Goal: Task Accomplishment & Management: Manage account settings

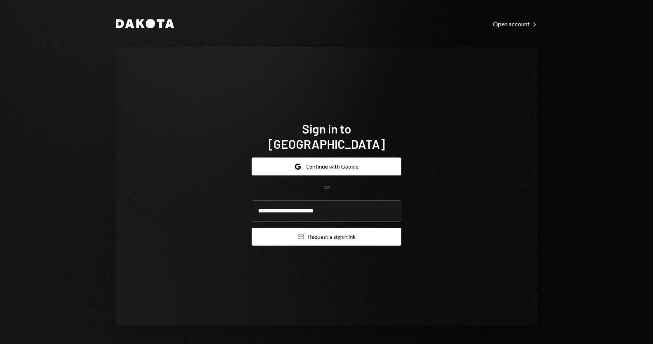
type input "**********"
click at [326, 228] on button "Email Request a sign in link" at bounding box center [327, 237] width 150 height 18
type input "**********"
click at [338, 228] on button "Email Request a sign in link" at bounding box center [327, 237] width 150 height 18
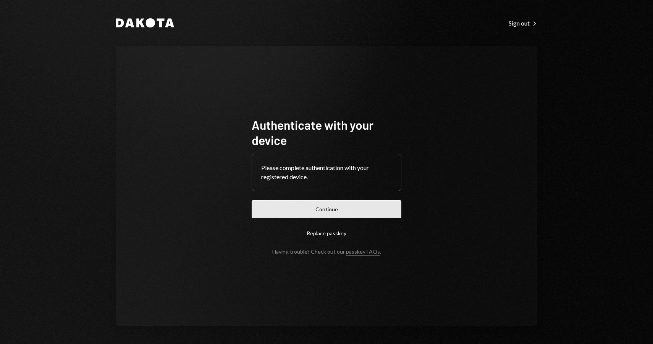
click at [273, 212] on button "Continue" at bounding box center [327, 209] width 150 height 18
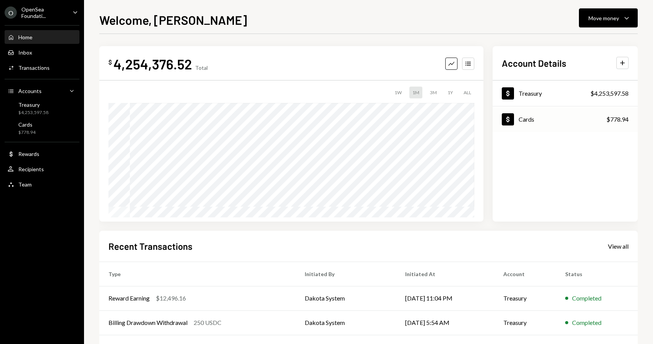
click at [554, 123] on div "Dollar Cards $778.94" at bounding box center [564, 119] width 145 height 25
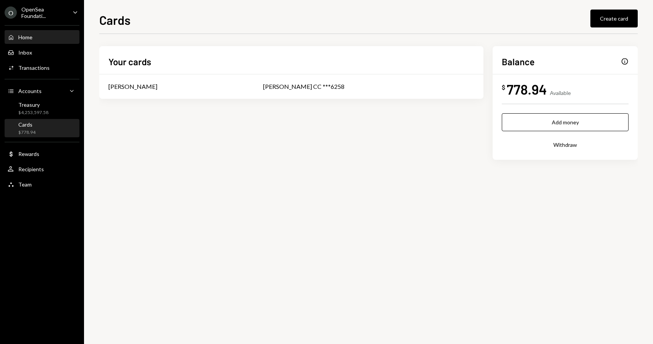
click at [45, 34] on div "Home Home" at bounding box center [42, 37] width 69 height 7
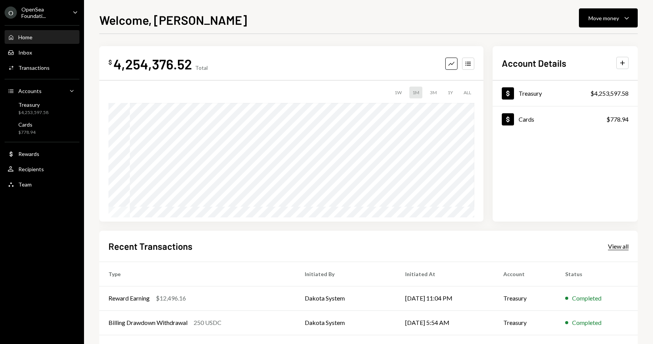
click at [625, 244] on div "View all" at bounding box center [618, 247] width 21 height 8
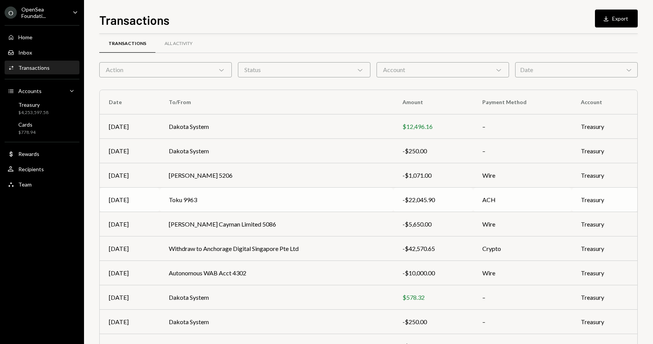
scroll to position [54, 0]
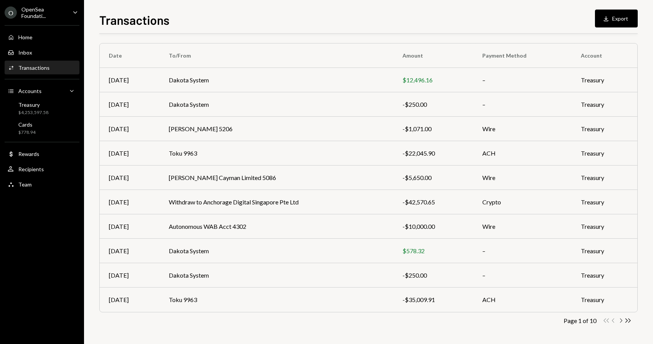
click at [620, 321] on icon "Chevron Right" at bounding box center [620, 320] width 7 height 7
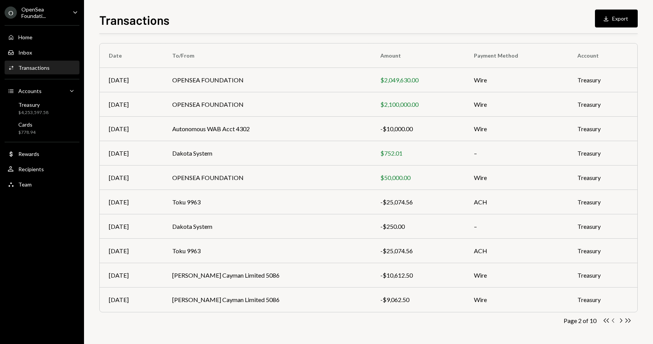
click at [612, 320] on icon "Chevron Left" at bounding box center [613, 320] width 7 height 7
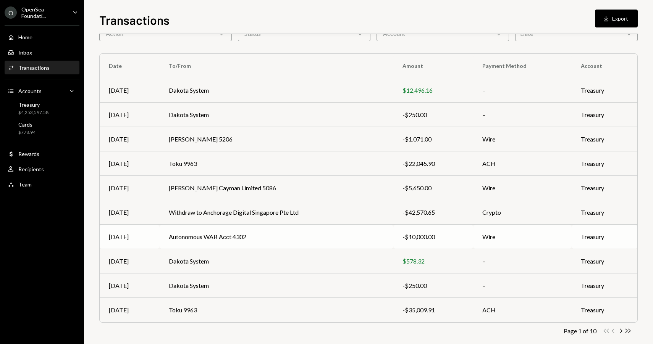
scroll to position [0, 0]
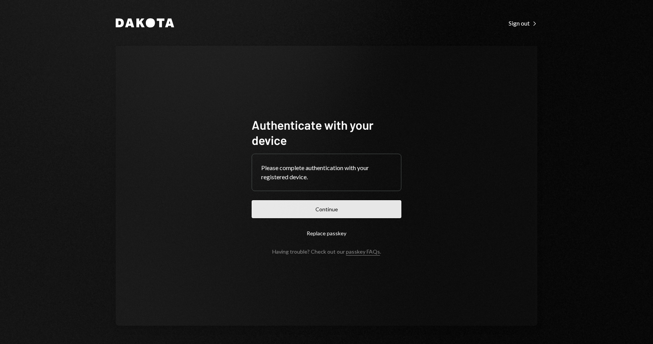
click at [335, 209] on button "Continue" at bounding box center [327, 209] width 150 height 18
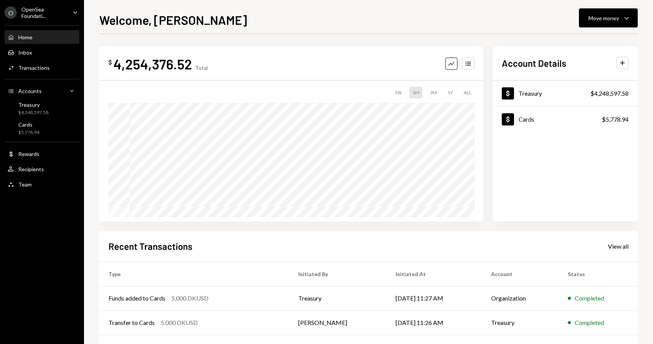
scroll to position [43, 0]
